Goal: Transaction & Acquisition: Purchase product/service

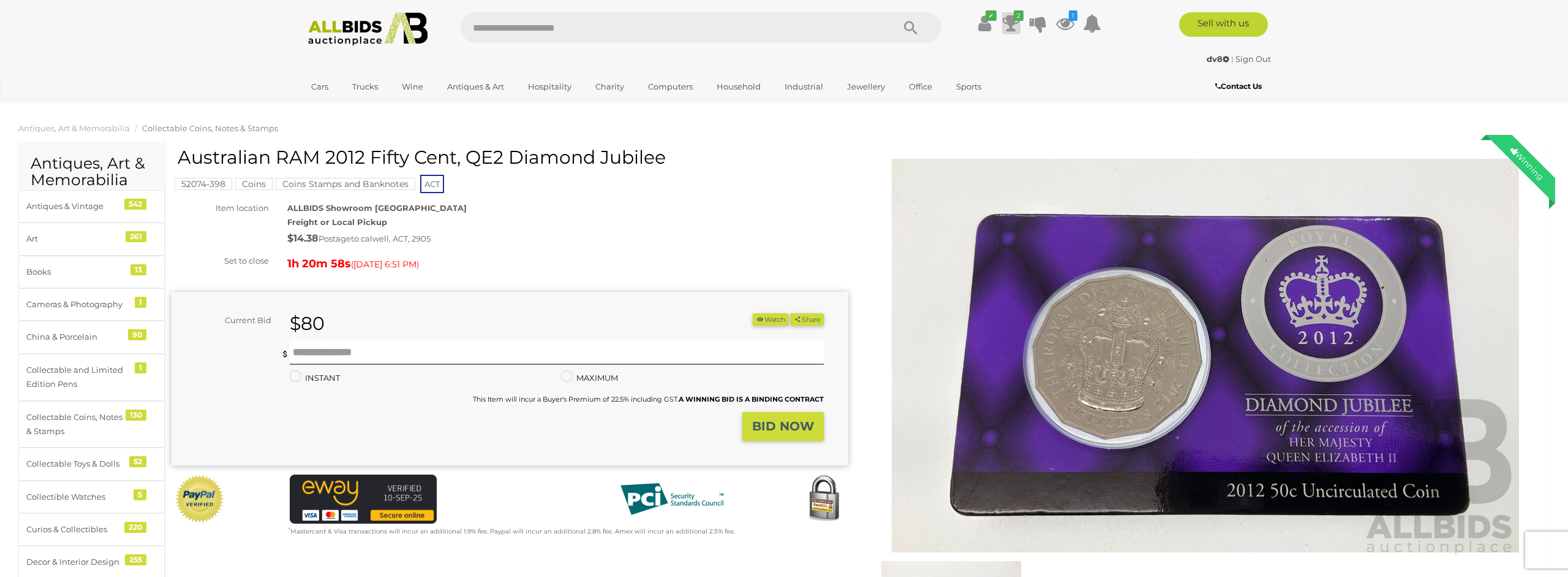
click at [1012, 20] on icon at bounding box center [1011, 23] width 17 height 22
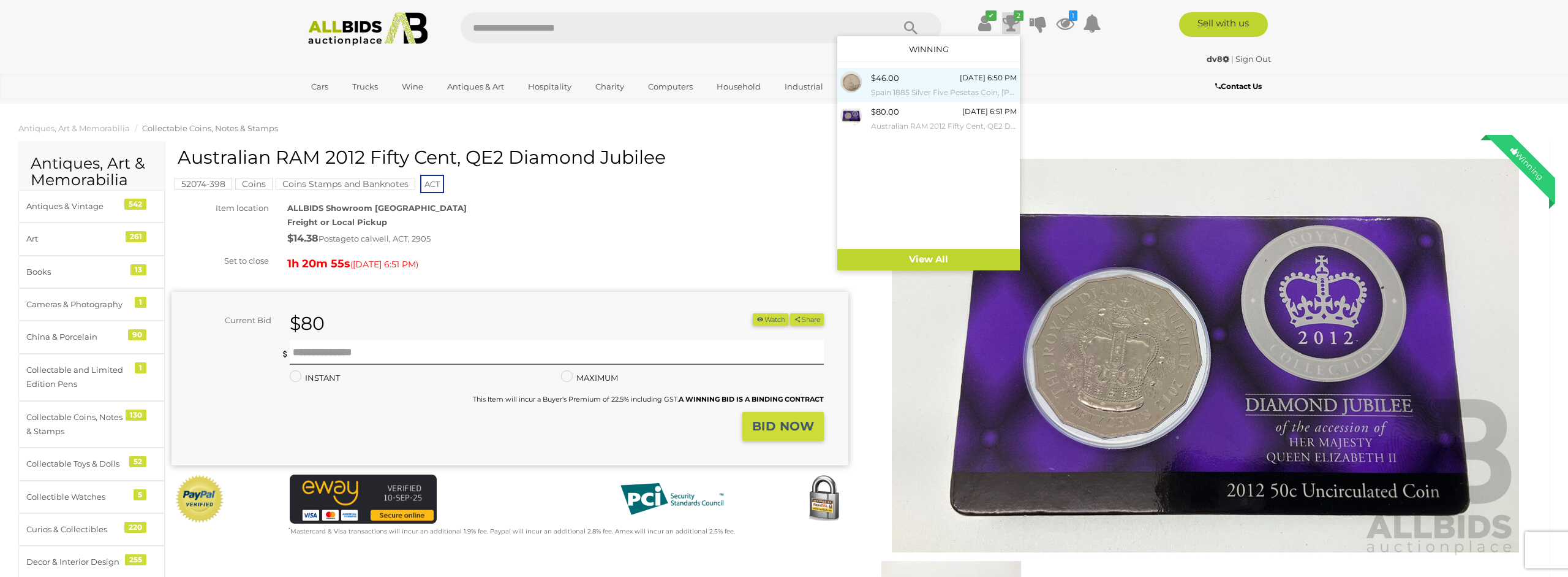
click at [909, 81] on div "$46.00 Today 6:50 PM Spain 1885 Silver Five Pesetas Coin, King Alfonso XII .900" at bounding box center [944, 84] width 146 height 28
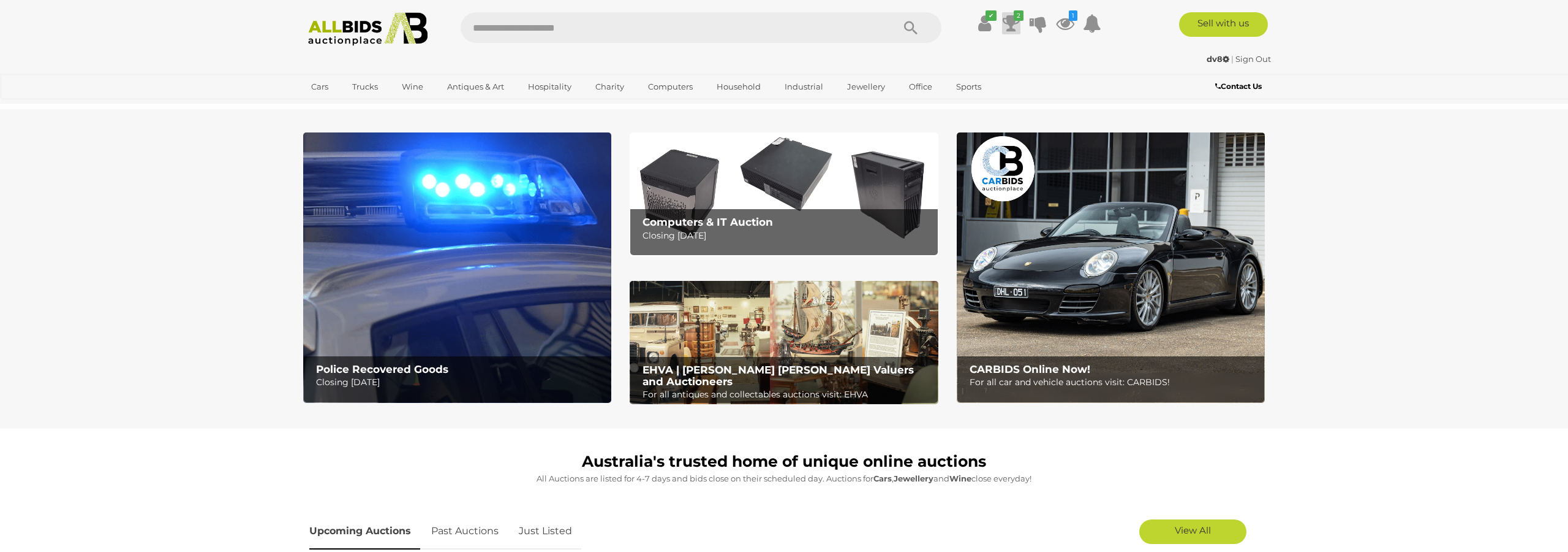
click at [1009, 26] on icon at bounding box center [1011, 23] width 17 height 22
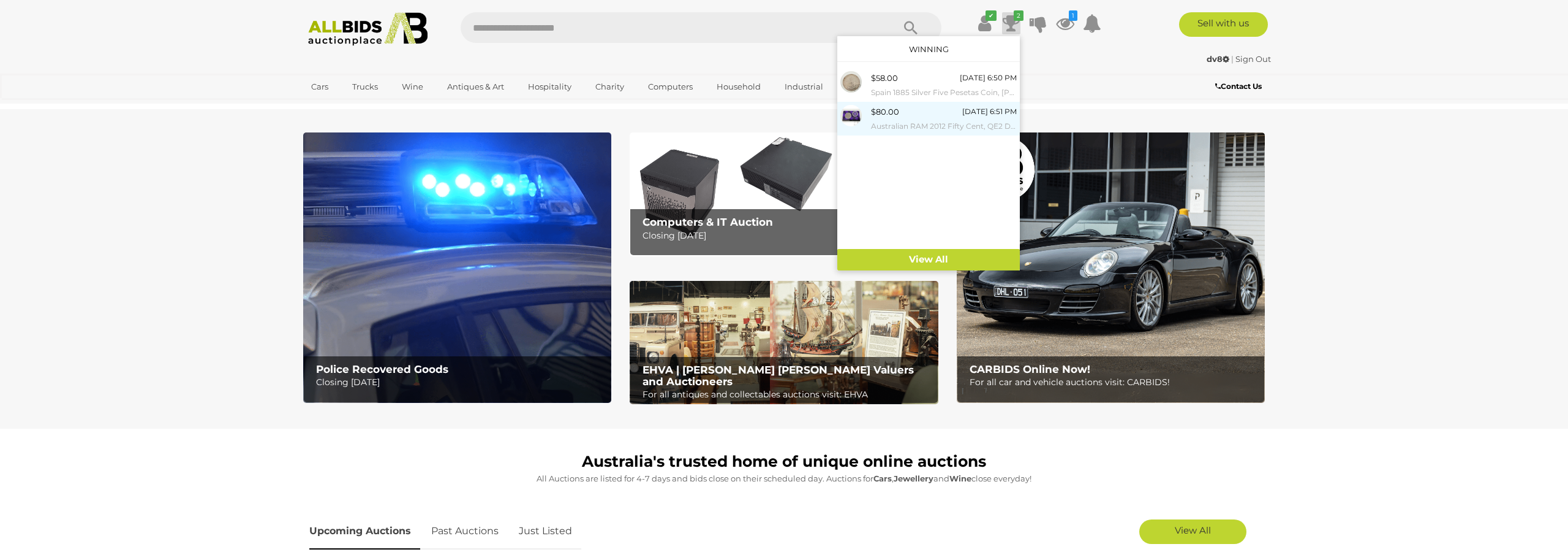
click at [876, 116] on div "$80.00" at bounding box center [885, 112] width 28 height 14
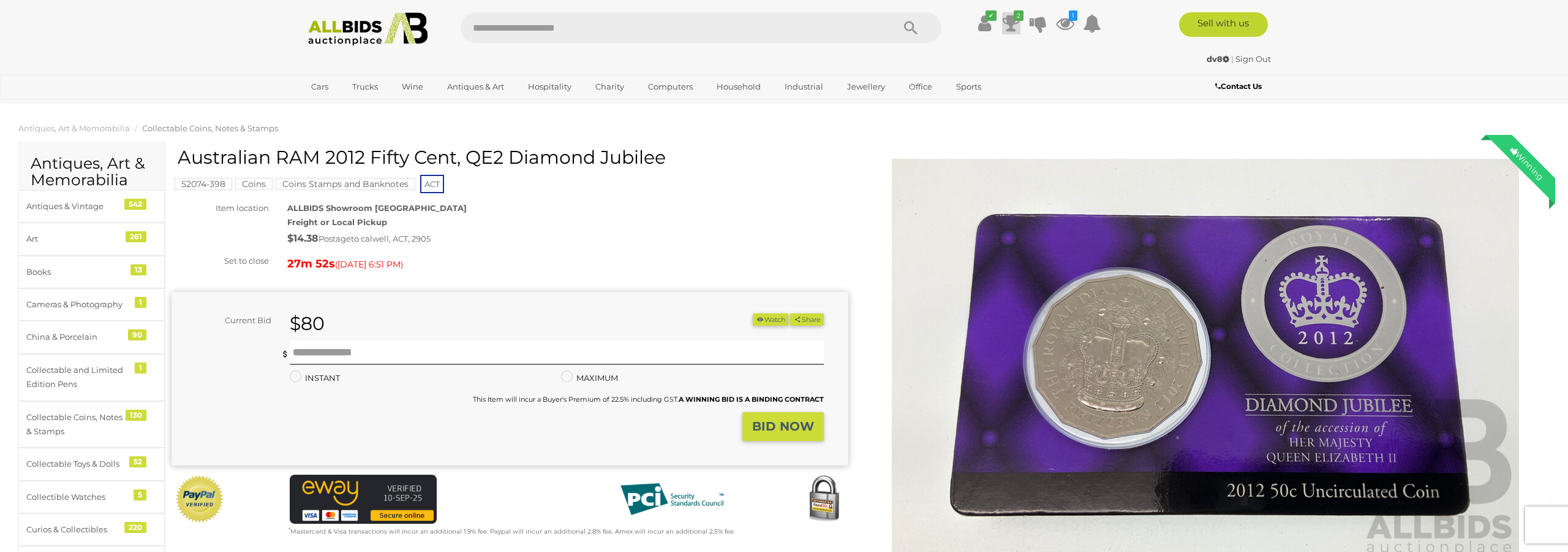
click at [1011, 25] on icon at bounding box center [1011, 23] width 17 height 22
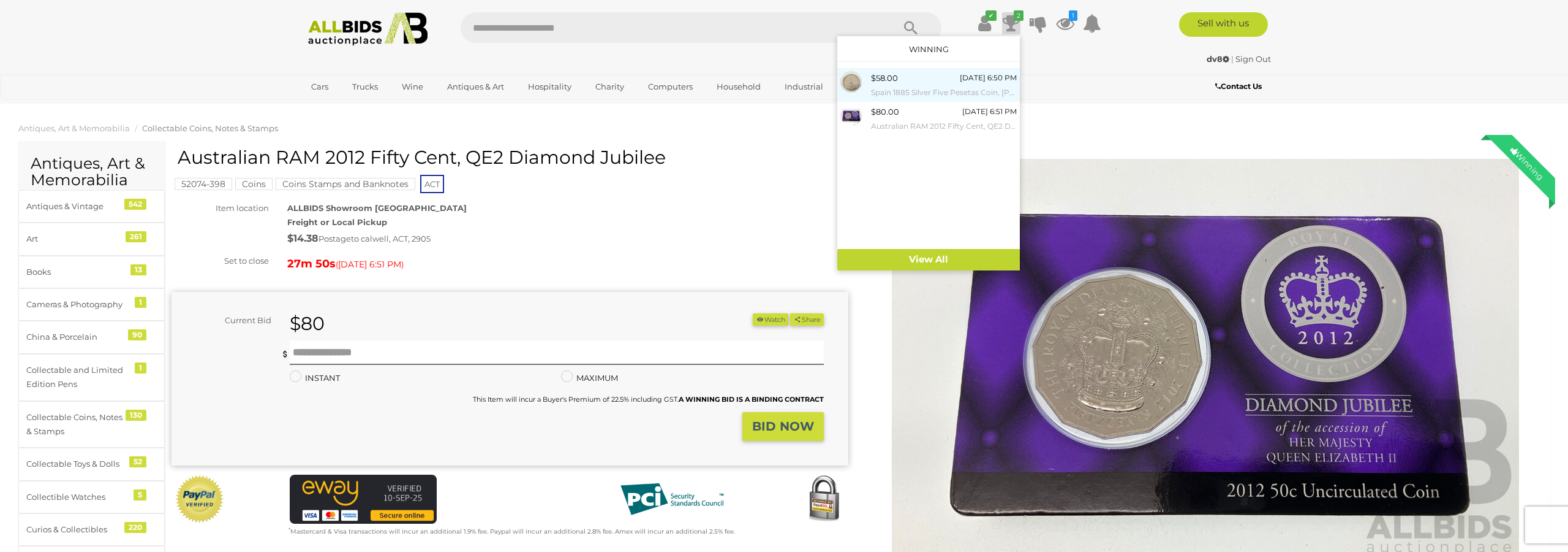
click at [899, 86] on small "Spain 1885 Silver Five Pesetas Coin, [PERSON_NAME] .900" at bounding box center [944, 92] width 146 height 13
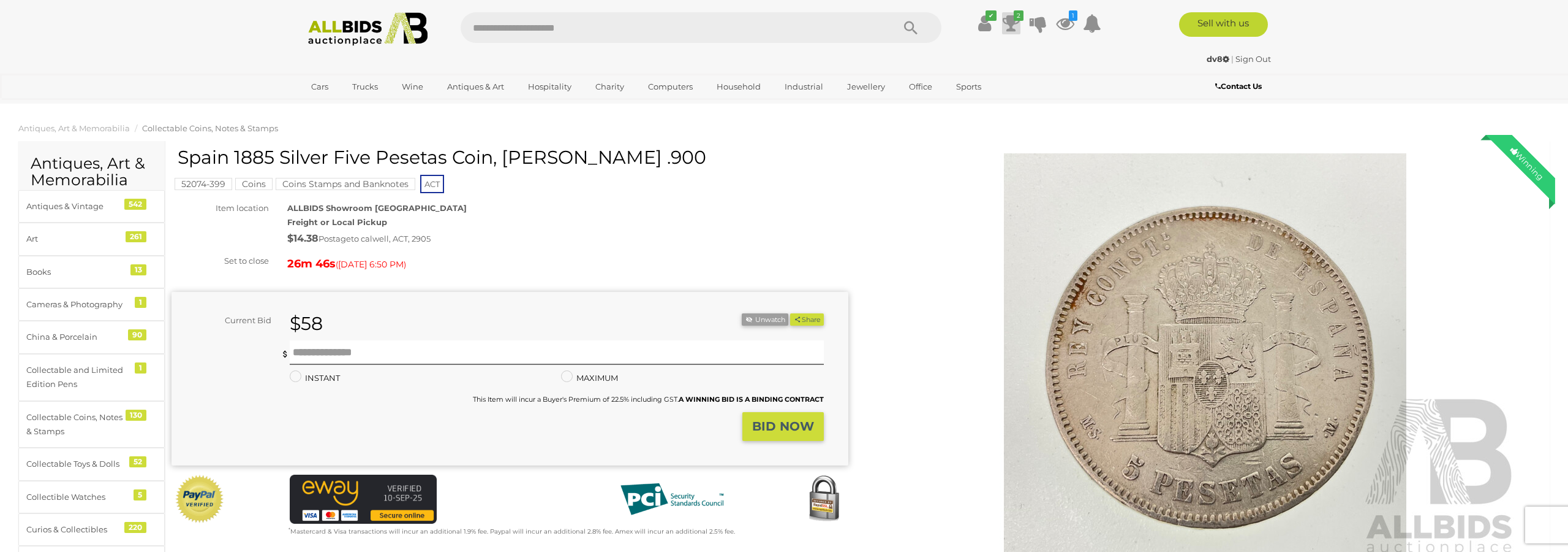
click at [1018, 20] on icon "2" at bounding box center [1018, 15] width 10 height 10
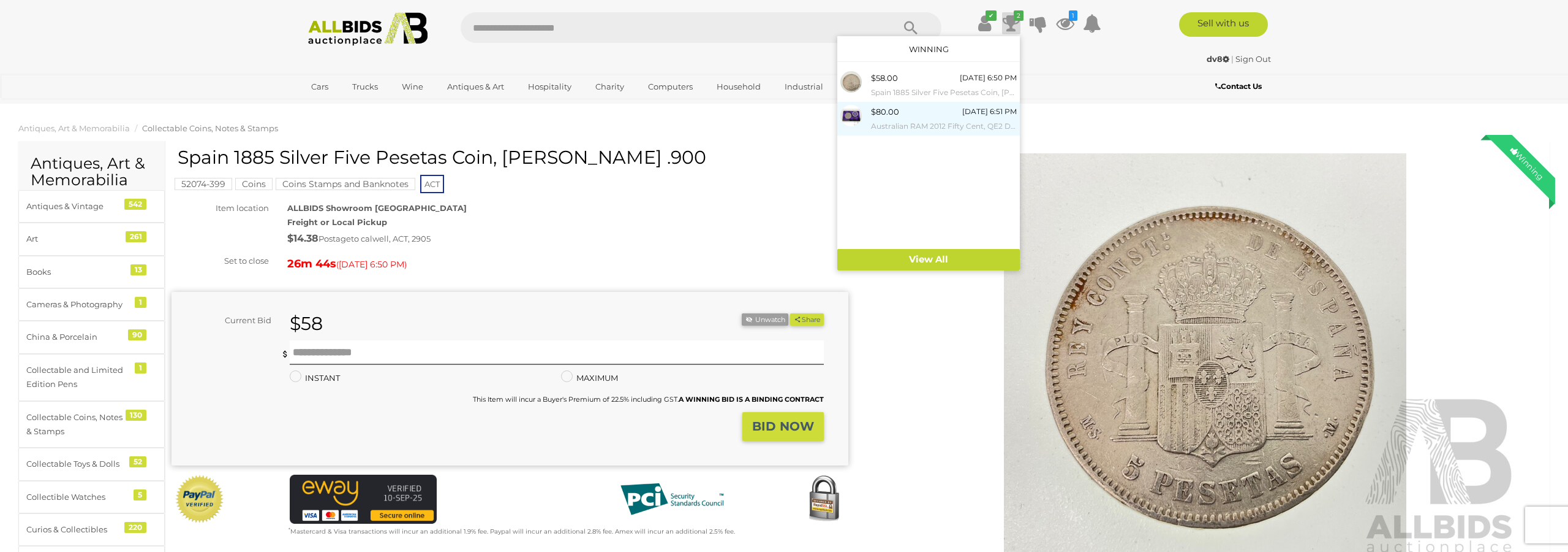
click at [868, 123] on div at bounding box center [856, 116] width 31 height 22
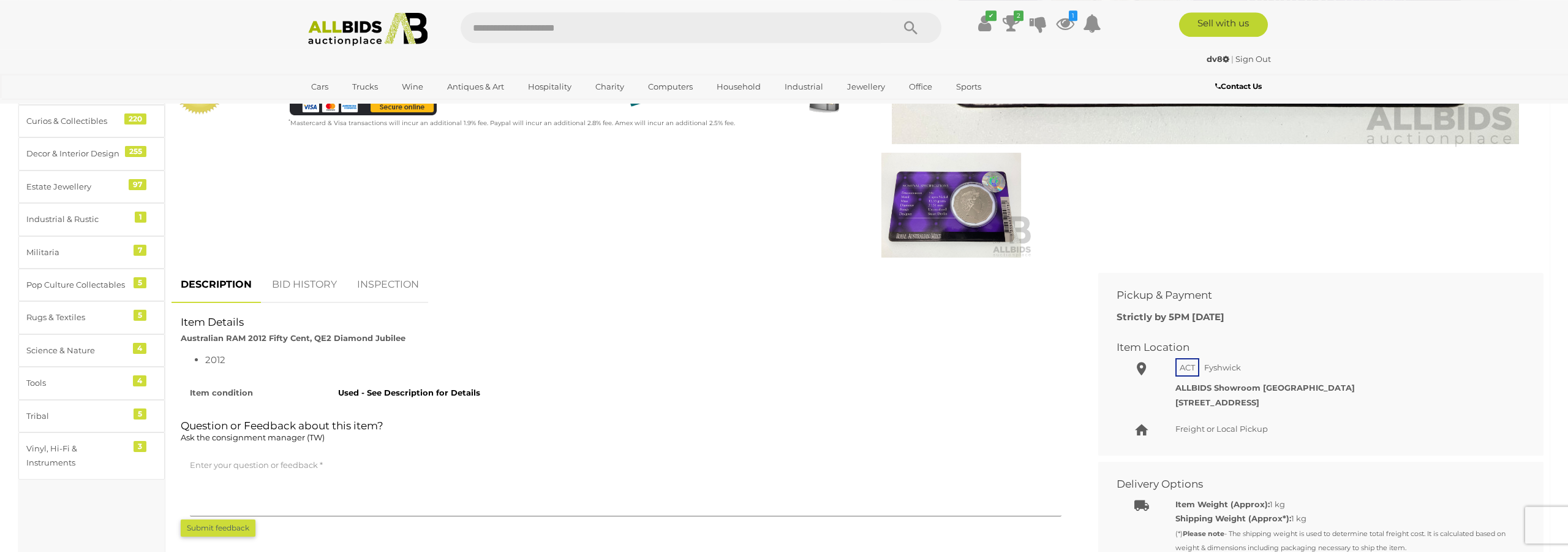
scroll to position [500, 0]
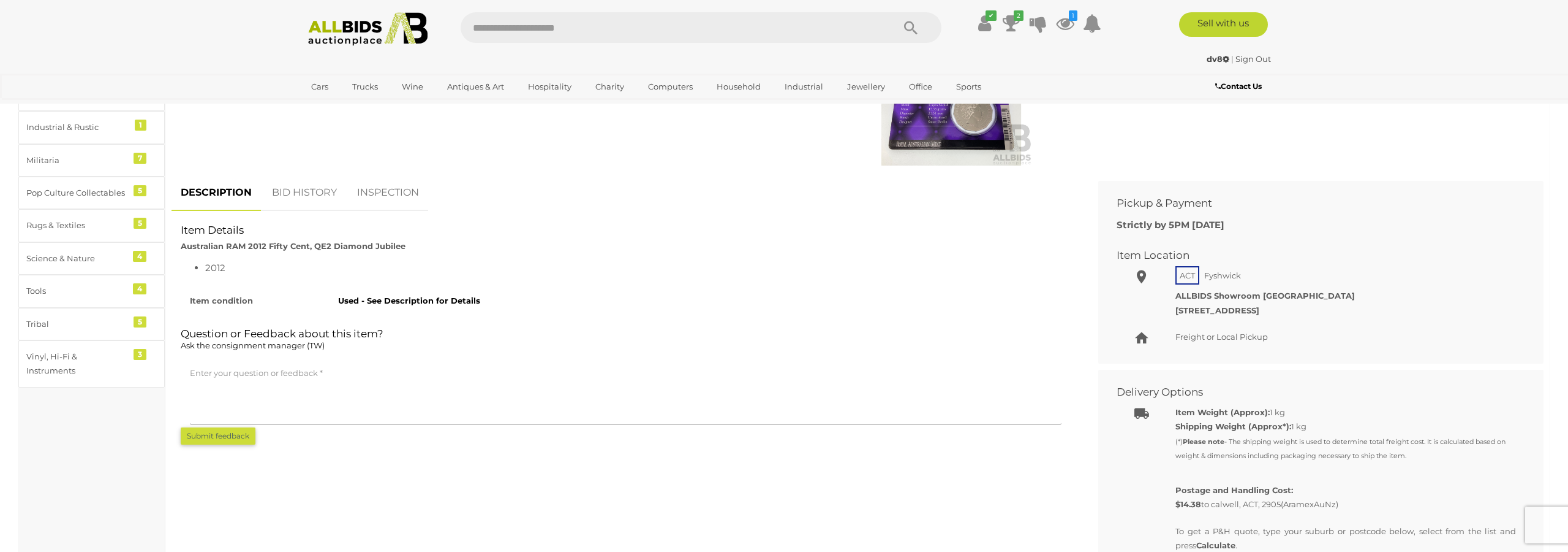
click at [316, 191] on link "BID HISTORY" at bounding box center [304, 193] width 83 height 36
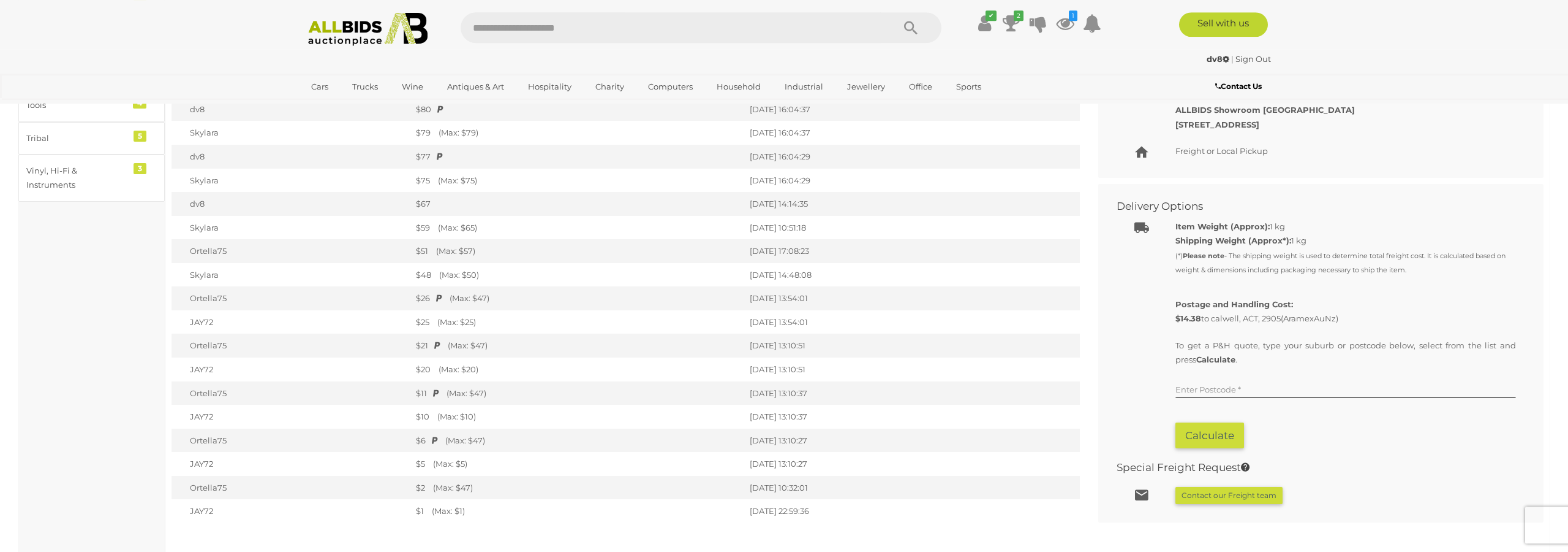
scroll to position [688, 0]
